Goal: Information Seeking & Learning: Find specific fact

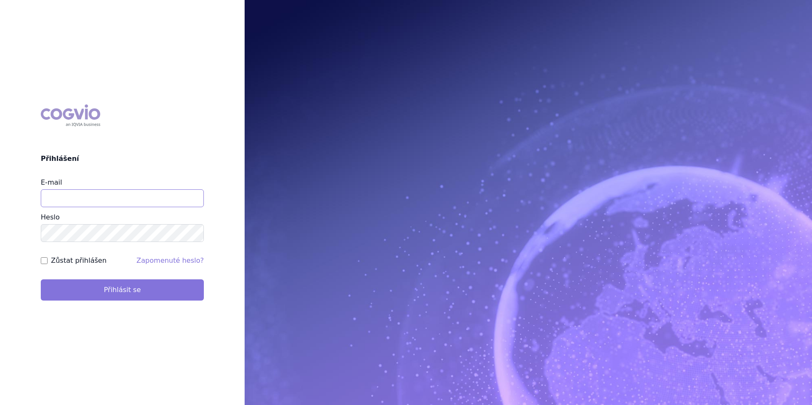
type input "[PERSON_NAME][EMAIL_ADDRESS][DOMAIN_NAME]"
click at [140, 294] on button "Přihlásit se" at bounding box center [122, 289] width 163 height 21
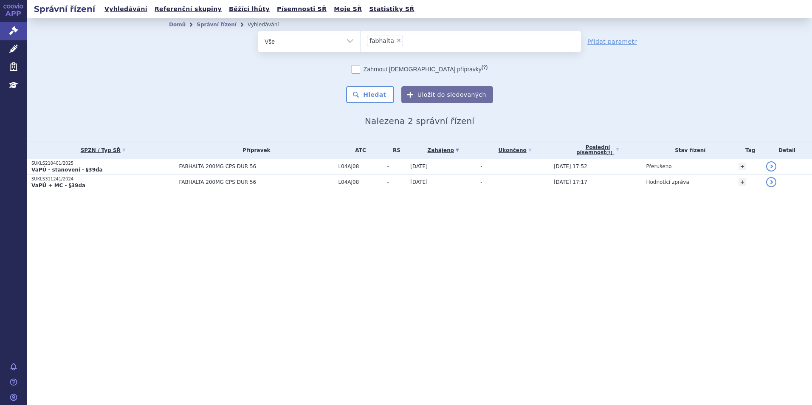
click at [396, 39] on span "×" at bounding box center [398, 40] width 5 height 5
click at [361, 39] on select "fabhalta" at bounding box center [360, 41] width 0 height 21
select select
click at [397, 40] on ul at bounding box center [471, 40] width 220 height 18
click at [361, 40] on select "fabhalta" at bounding box center [360, 41] width 0 height 21
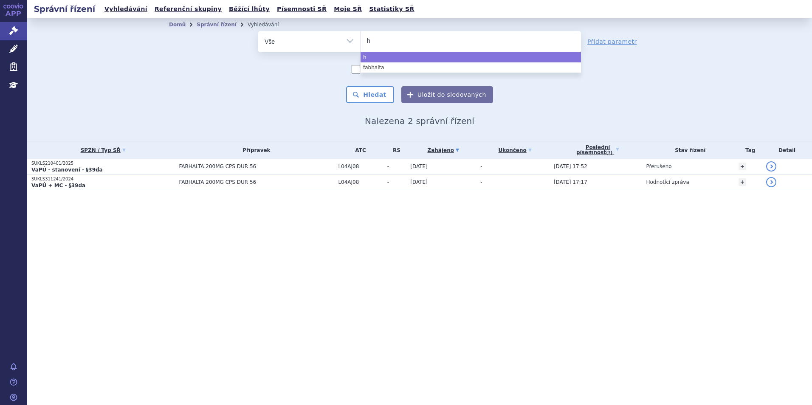
type input "he"
type input "het"
type input "hetron"
type input "hetroni"
type input "hetronif"
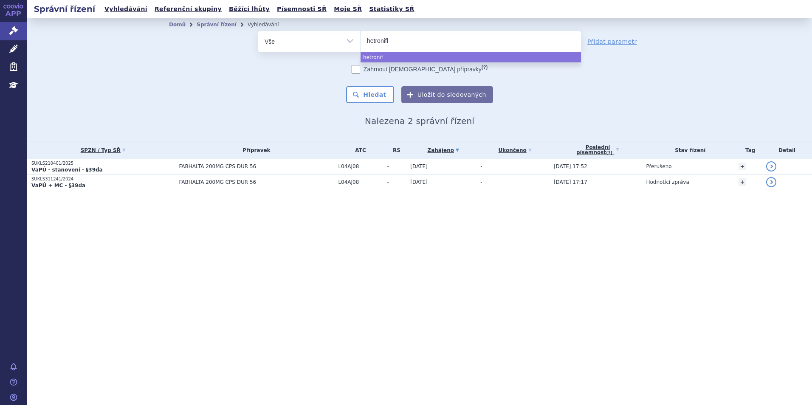
type input "hetronifly"
select select "hetronifly"
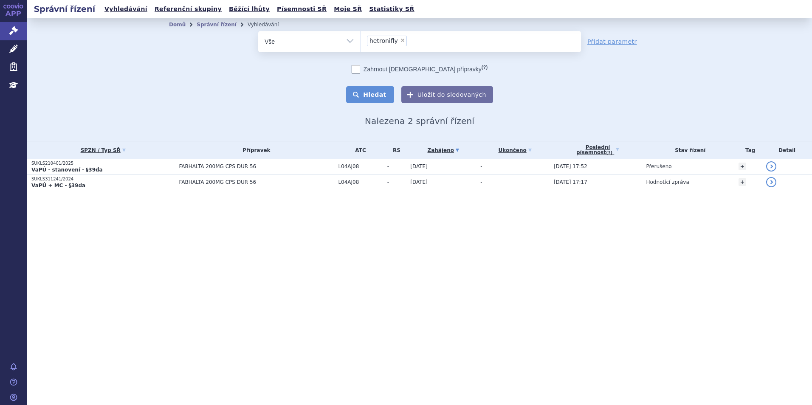
click at [385, 91] on button "Hledat" at bounding box center [370, 94] width 48 height 17
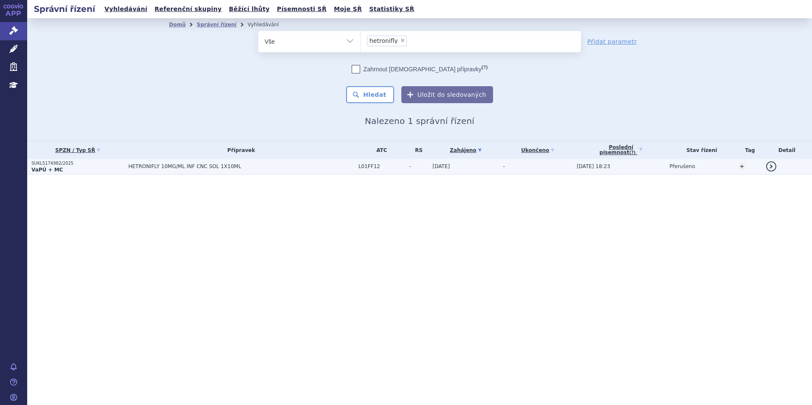
click at [170, 168] on span "HETRONIFLY 10MG/ML INF CNC SOL 1X10ML" at bounding box center [234, 167] width 212 height 6
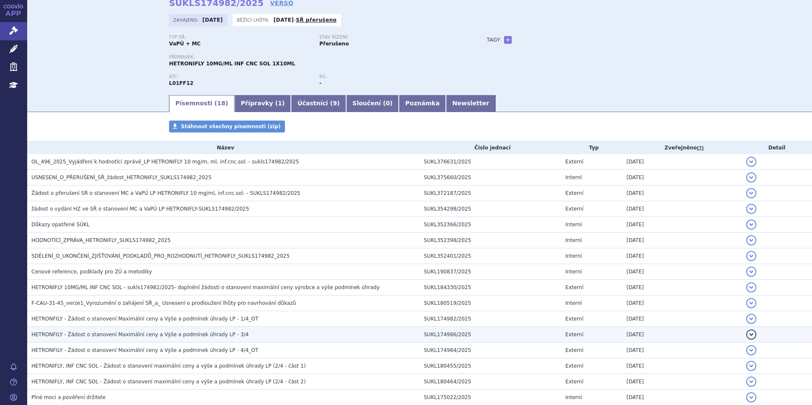
scroll to position [39, 0]
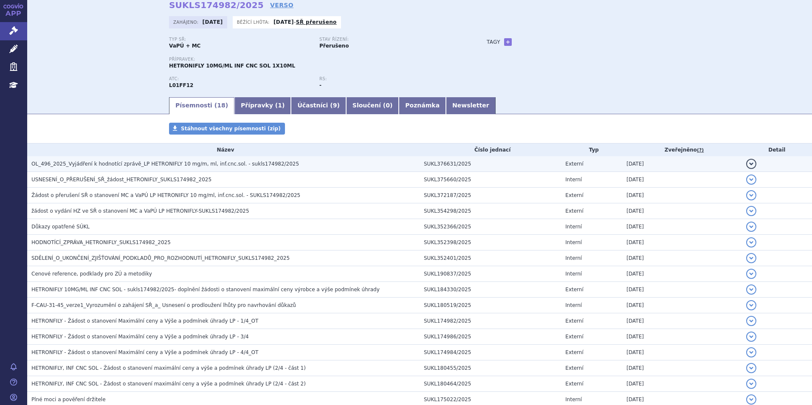
click at [131, 167] on span "OL_496_2025_Vyjádření k hodnotící zprávě_LP HETRONIFLY 10 mg/m, ml, inf.cnc.sol…" at bounding box center [165, 164] width 268 height 6
